Goal: Task Accomplishment & Management: Use online tool/utility

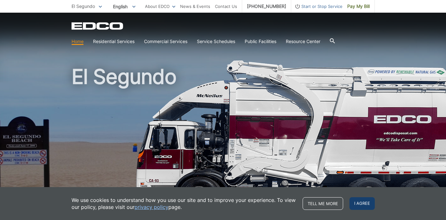
click at [363, 206] on span "I agree" at bounding box center [361, 203] width 25 height 13
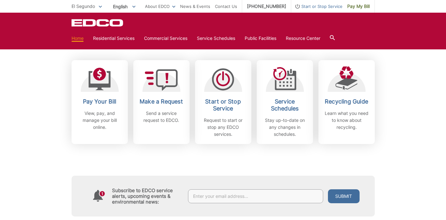
scroll to position [227, 0]
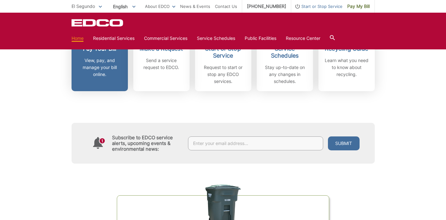
click at [101, 62] on p "View, pay, and manage your bill online." at bounding box center [99, 67] width 47 height 21
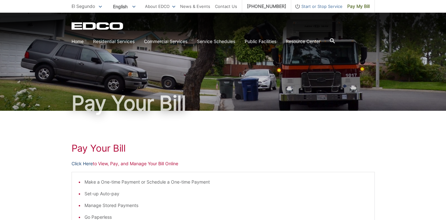
click at [83, 163] on link "Click Here" at bounding box center [81, 163] width 21 height 7
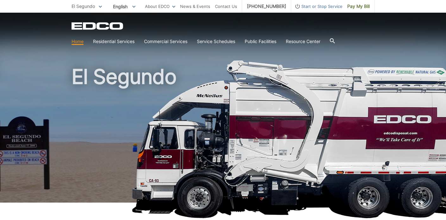
click at [75, 43] on link "Home" at bounding box center [77, 41] width 12 height 7
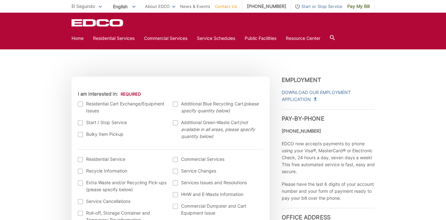
scroll to position [185, 0]
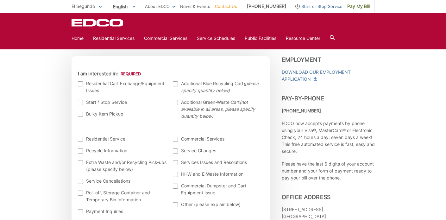
click at [81, 115] on div at bounding box center [80, 114] width 5 height 5
click at [0, 0] on input "Bulky Item Pickup" at bounding box center [0, 0] width 0 height 0
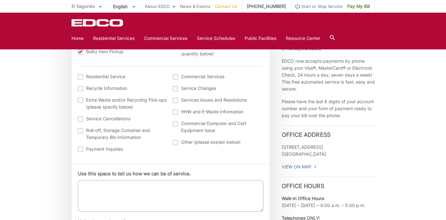
scroll to position [0, 0]
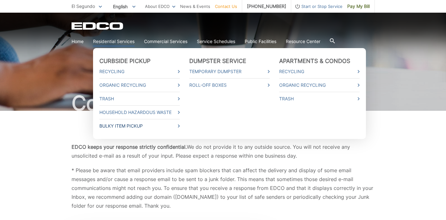
click at [133, 125] on link "Bulky Item Pickup" at bounding box center [139, 125] width 80 height 7
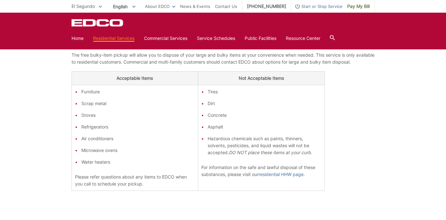
scroll to position [171, 0]
